Goal: Task Accomplishment & Management: Use online tool/utility

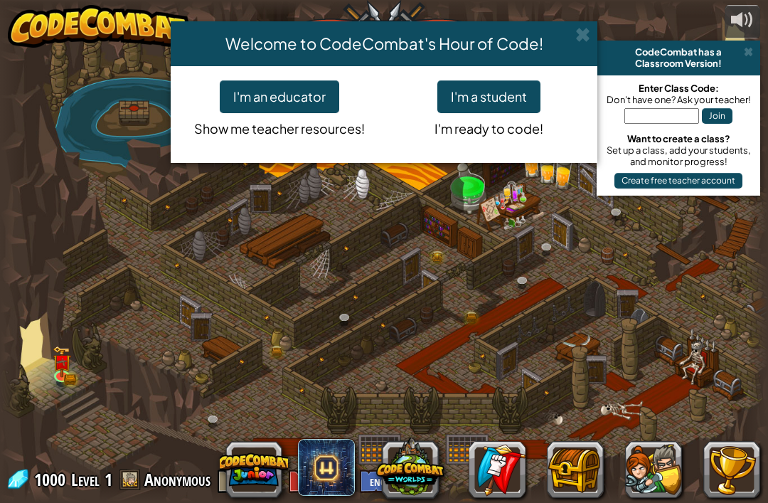
click at [491, 110] on button "I'm a student" at bounding box center [488, 96] width 103 height 33
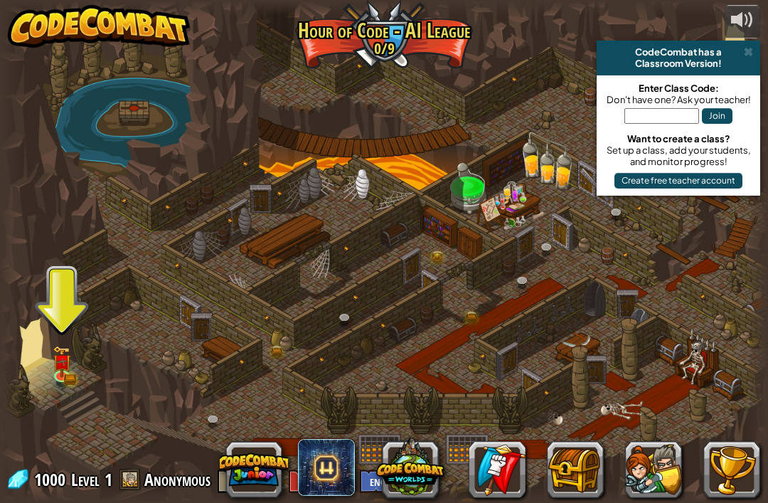
click at [496, 97] on div at bounding box center [384, 252] width 768 height 502
click at [54, 362] on img at bounding box center [62, 361] width 19 height 31
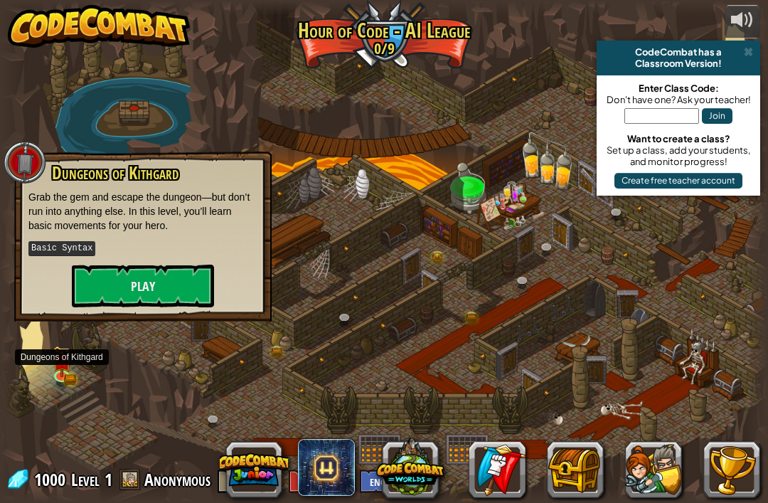
click at [146, 284] on button "Play" at bounding box center [143, 285] width 142 height 43
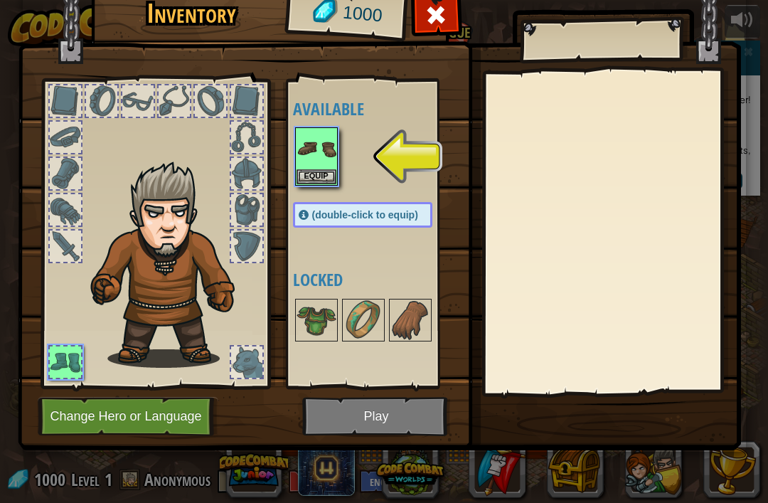
click at [313, 158] on img at bounding box center [316, 149] width 40 height 40
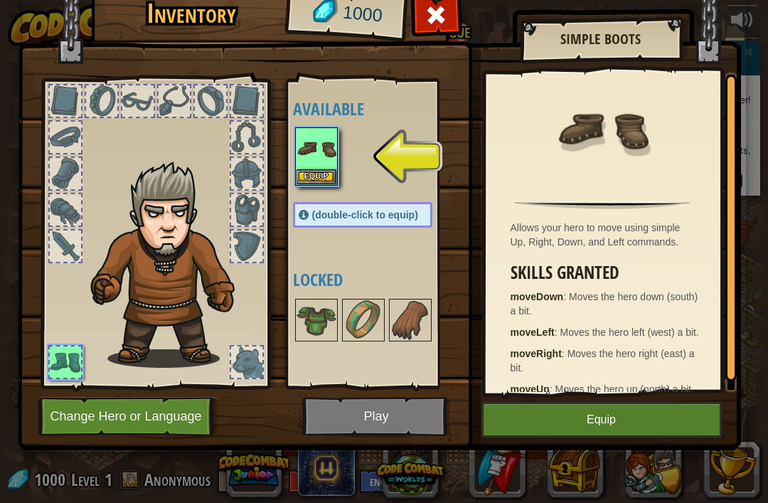
click at [325, 145] on img at bounding box center [316, 149] width 40 height 40
click at [316, 157] on img at bounding box center [316, 149] width 40 height 40
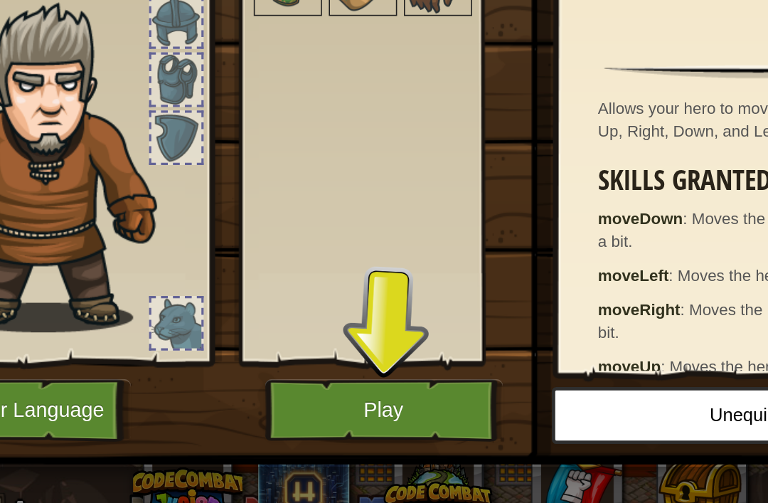
scroll to position [1, 0]
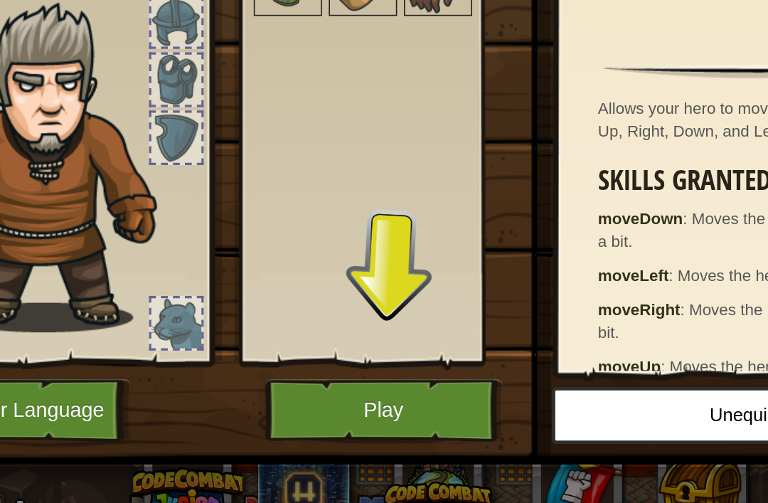
click at [302, 397] on button "Play" at bounding box center [376, 416] width 149 height 39
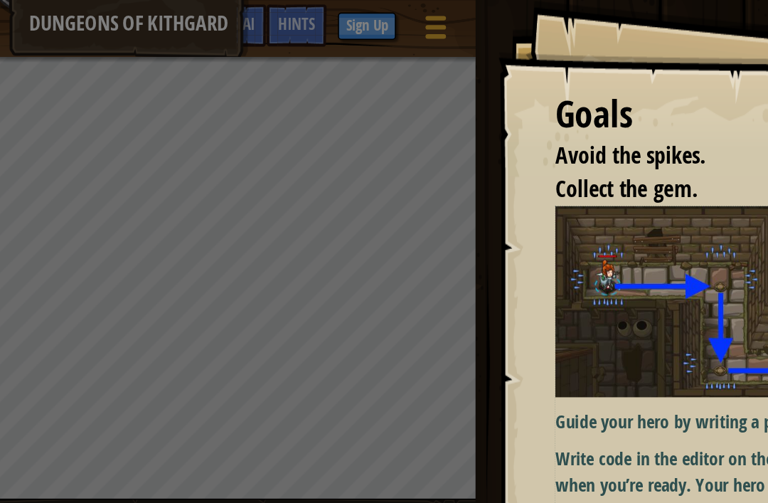
click at [483, 182] on img at bounding box center [600, 189] width 235 height 120
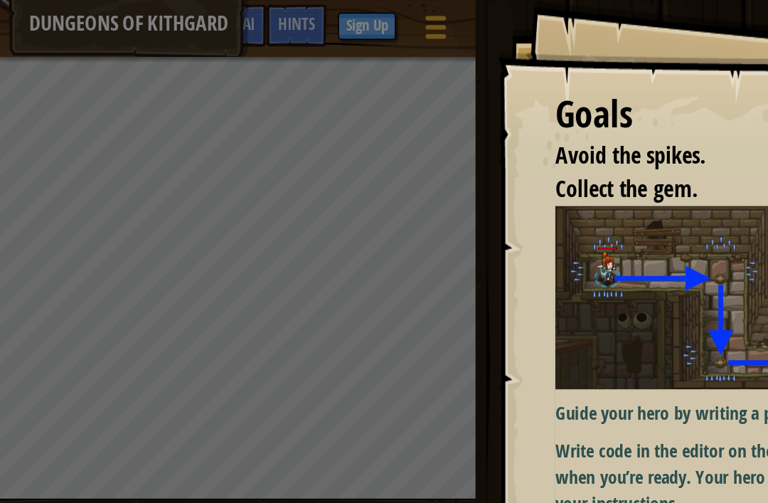
scroll to position [5, 0]
